Goal: Task Accomplishment & Management: Use online tool/utility

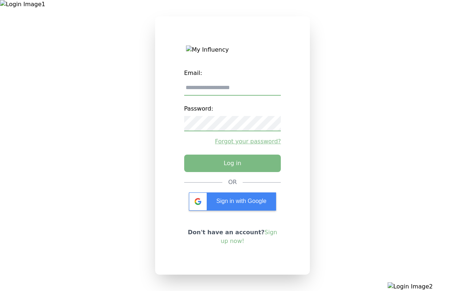
click at [232, 90] on input "email" at bounding box center [232, 87] width 97 height 15
type input "**********"
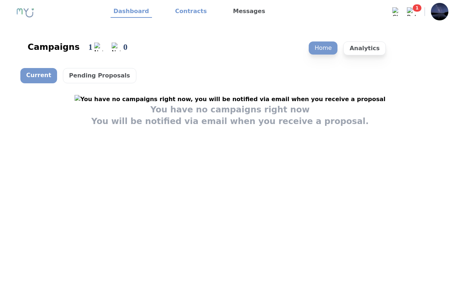
click at [187, 12] on link "Contracts" at bounding box center [190, 11] width 37 height 12
